Goal: Task Accomplishment & Management: Complete application form

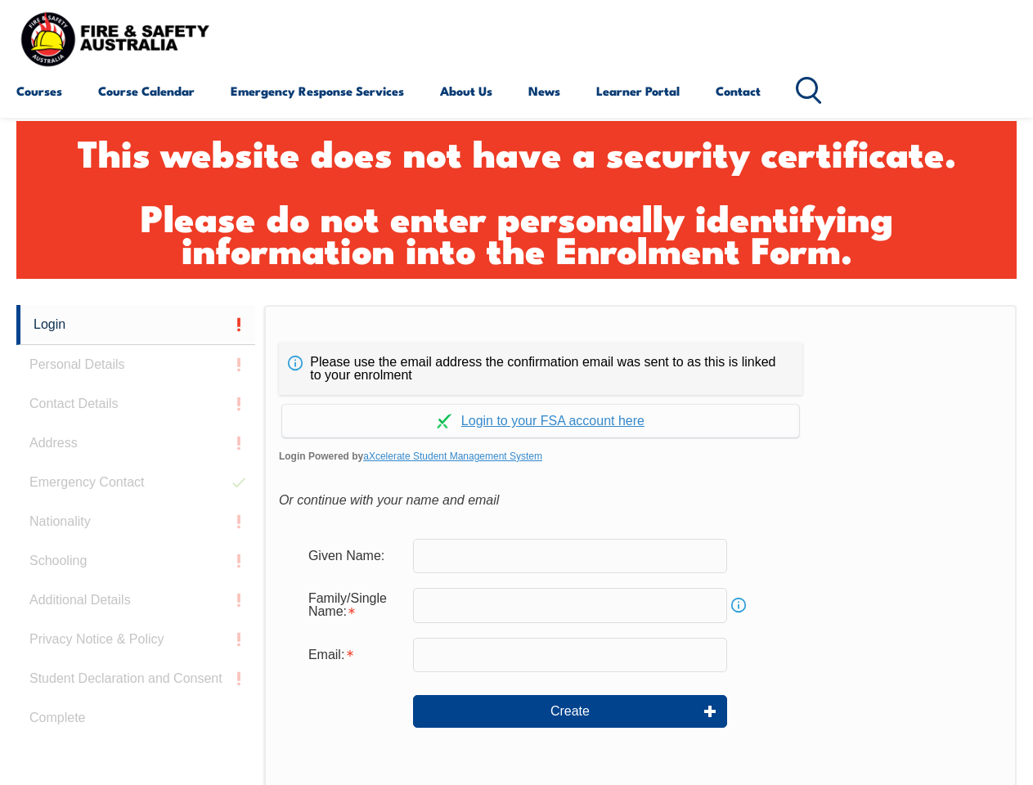
scroll to position [545, 0]
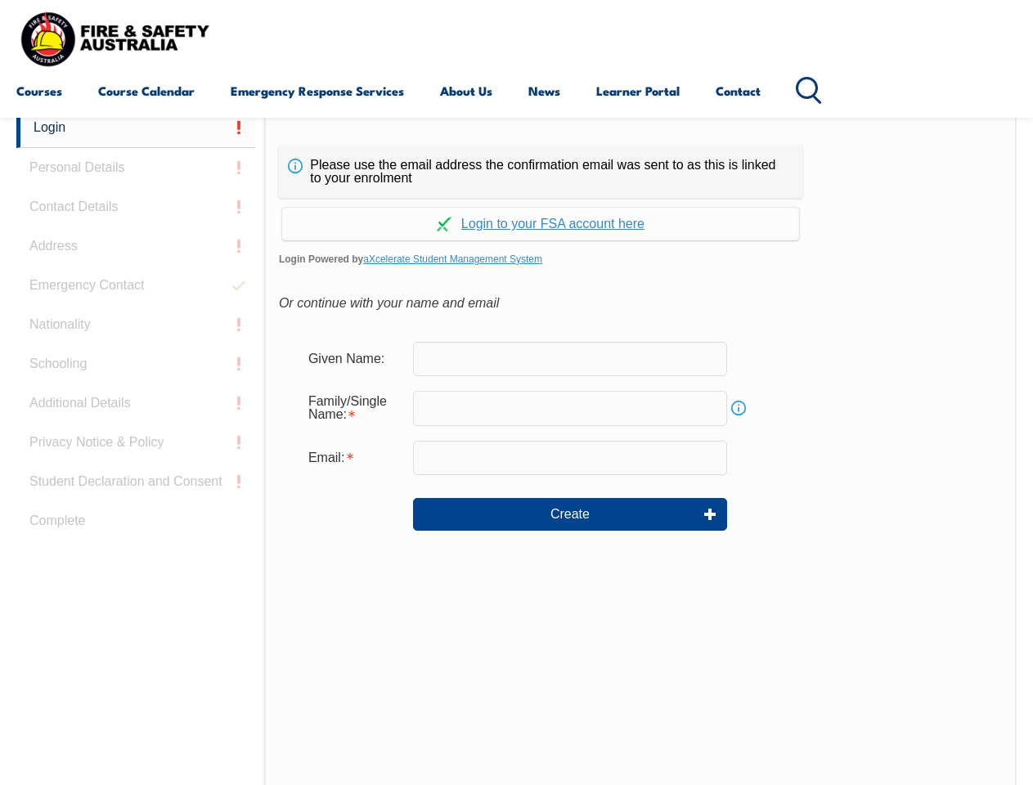
click at [516, 120] on div "Please use the email address the confirmation email was sent to as this is link…" at bounding box center [640, 451] width 753 height 686
click at [516, 447] on input "email" at bounding box center [570, 458] width 314 height 34
click at [136, 128] on link "Login" at bounding box center [135, 128] width 239 height 40
click at [136, 168] on div "Login Personal Details Contact Details Address Emergency Contact Nationality Sc…" at bounding box center [140, 516] width 248 height 817
click at [136, 207] on div "Login Personal Details Contact Details Address Emergency Contact Nationality Sc…" at bounding box center [140, 516] width 248 height 817
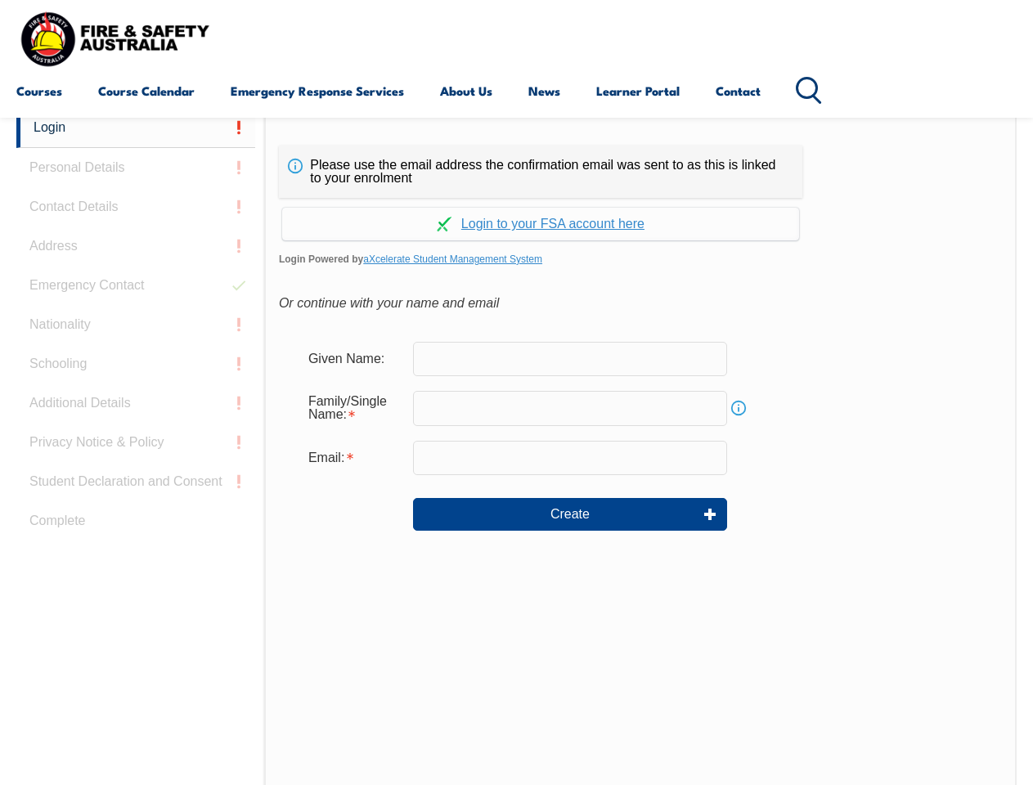
click at [136, 246] on div "Login Personal Details Contact Details Address Emergency Contact Nationality Sc…" at bounding box center [140, 516] width 248 height 817
click at [136, 285] on div "Login Personal Details Contact Details Address Emergency Contact Nationality Sc…" at bounding box center [140, 516] width 248 height 817
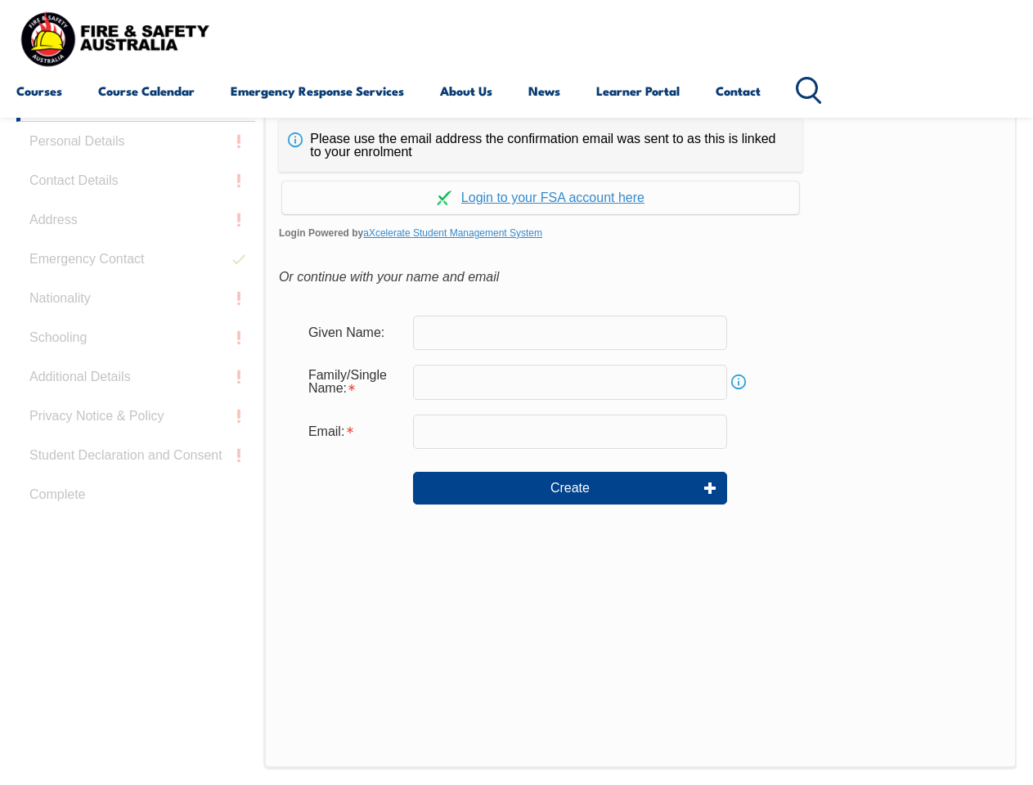
click at [136, 325] on div "Login Personal Details Contact Details Address Emergency Contact Nationality Sc…" at bounding box center [140, 490] width 248 height 817
click at [136, 364] on div "Login Personal Details Contact Details Address Emergency Contact Nationality Sc…" at bounding box center [140, 490] width 248 height 817
click at [136, 403] on div "Login Personal Details Contact Details Address Emergency Contact Nationality Sc…" at bounding box center [140, 490] width 248 height 817
